Goal: Find specific fact: Find specific fact

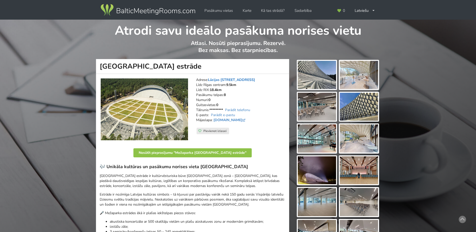
drag, startPoint x: 261, startPoint y: 79, endPoint x: 209, endPoint y: 80, distance: 52.3
click at [209, 80] on address "Adrese: [PERSON_NAME][STREET_ADDRESS] Līdz Rīgas centram: 9.5km Līdz RIX: 18.4k…" at bounding box center [240, 103] width 89 height 50
copy link "Lūcijas [STREET_ADDRESS]"
drag, startPoint x: 258, startPoint y: 80, endPoint x: 209, endPoint y: 81, distance: 48.8
click at [209, 81] on address "Adrese: [PERSON_NAME][STREET_ADDRESS] Līdz Rīgas centram: 9.5km Līdz RIX: 18.4k…" at bounding box center [240, 103] width 89 height 50
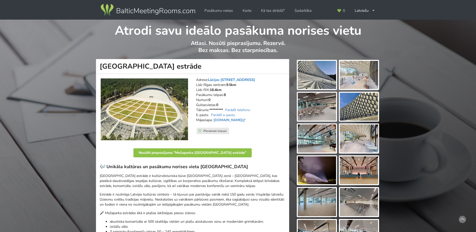
copy link "Lūcijas [STREET_ADDRESS]"
